Goal: Task Accomplishment & Management: Complete application form

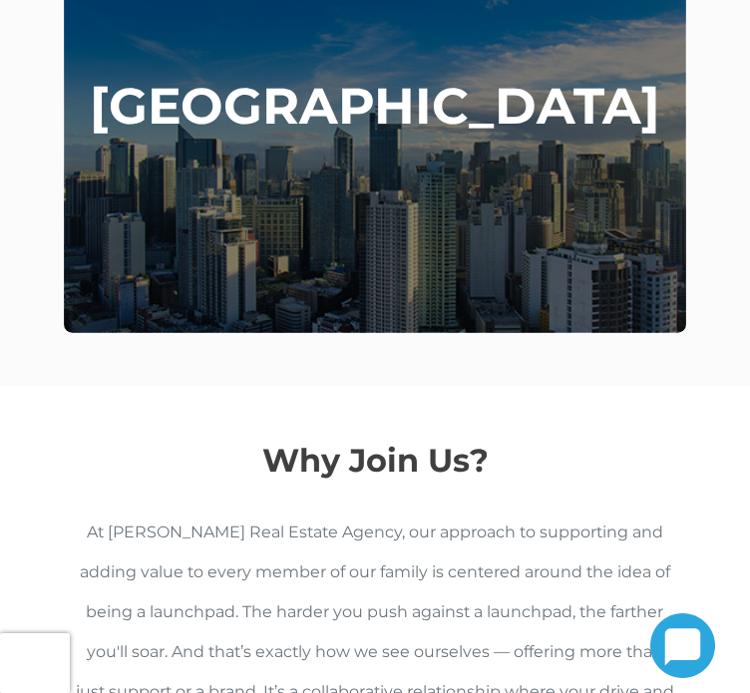
scroll to position [1196, 0]
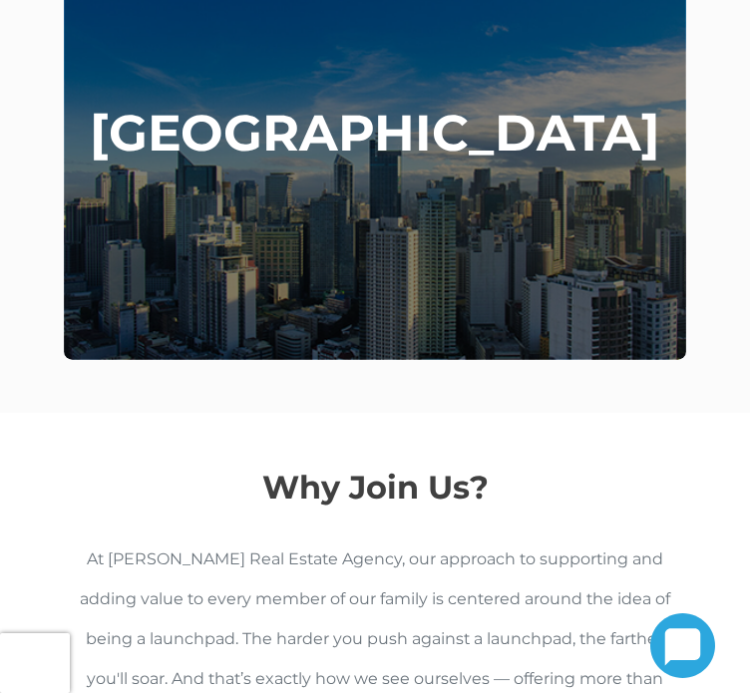
click at [335, 232] on div "[GEOGRAPHIC_DATA]" at bounding box center [375, 134] width 622 height 452
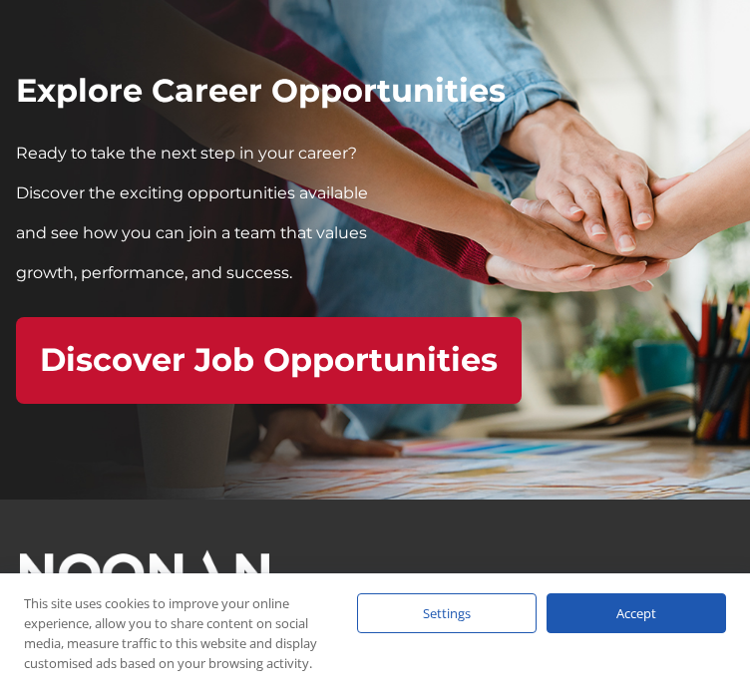
scroll to position [9257, 0]
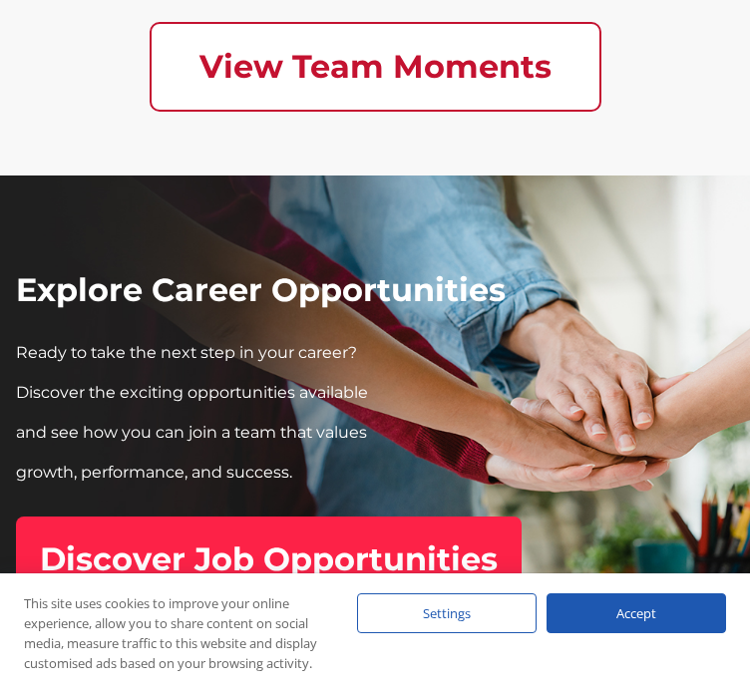
click at [306, 540] on h2 "Discover Job Opportunities" at bounding box center [269, 559] width 458 height 38
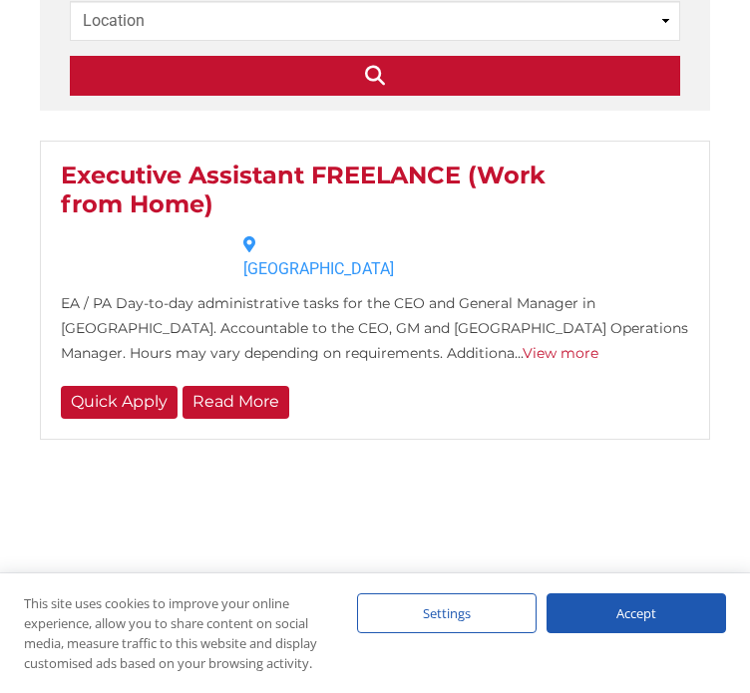
scroll to position [698, 0]
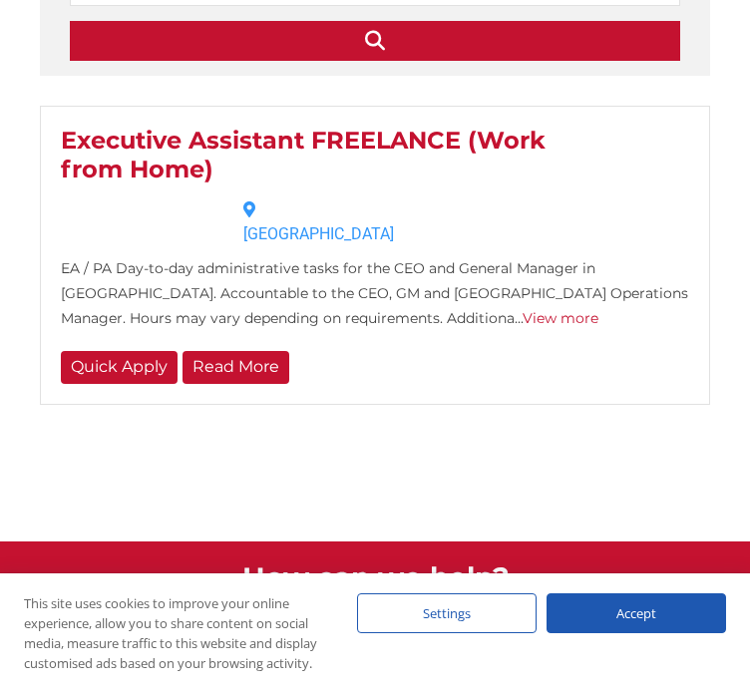
click at [384, 256] on div "[GEOGRAPHIC_DATA]" at bounding box center [319, 225] width 182 height 62
click at [393, 183] on span "Executive Assistant FREELANCE (Work from Home)" at bounding box center [303, 155] width 484 height 58
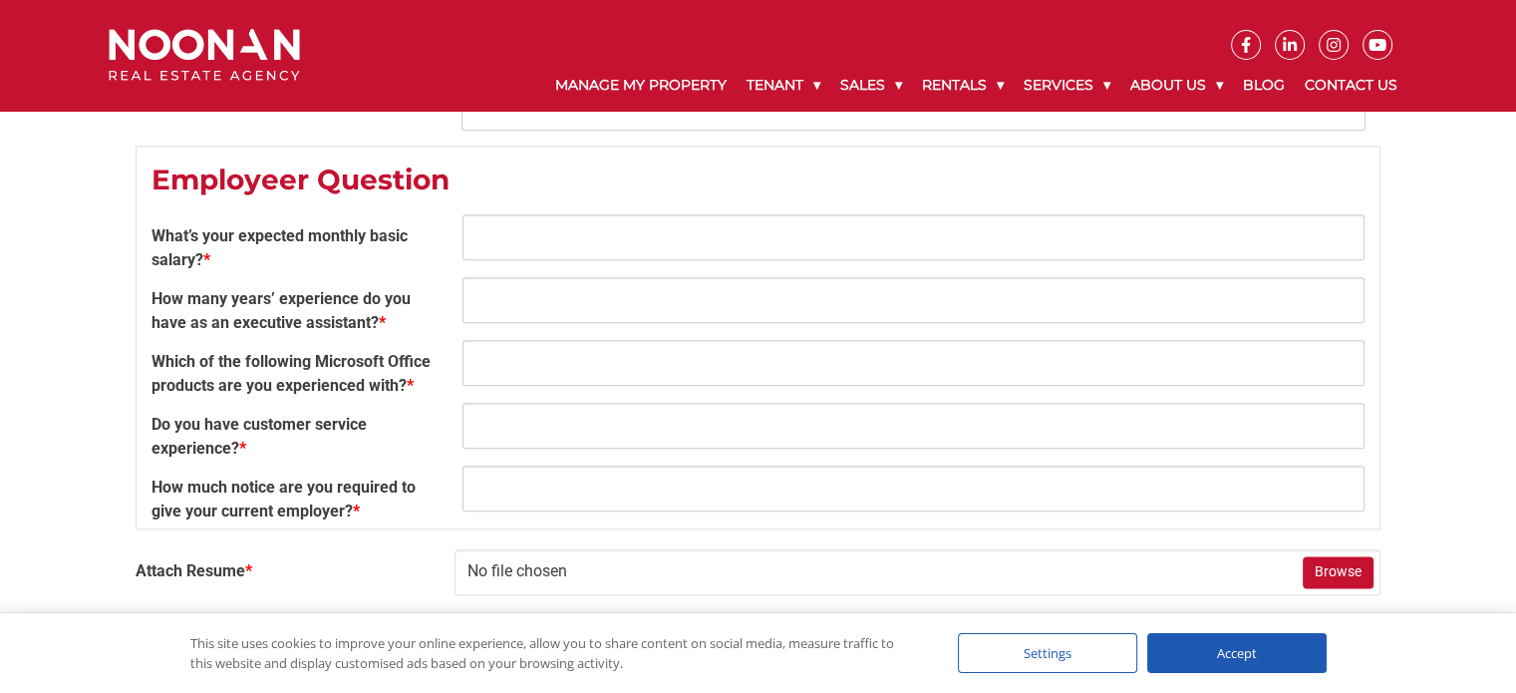
scroll to position [2293, 0]
